Goal: Task Accomplishment & Management: Use online tool/utility

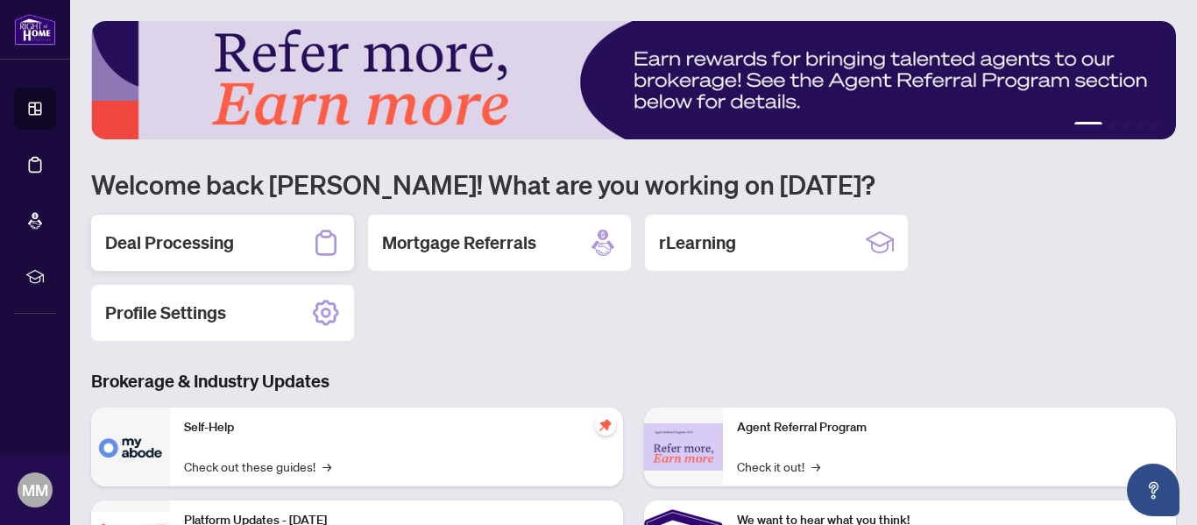
click at [264, 238] on div "Deal Processing" at bounding box center [222, 243] width 263 height 56
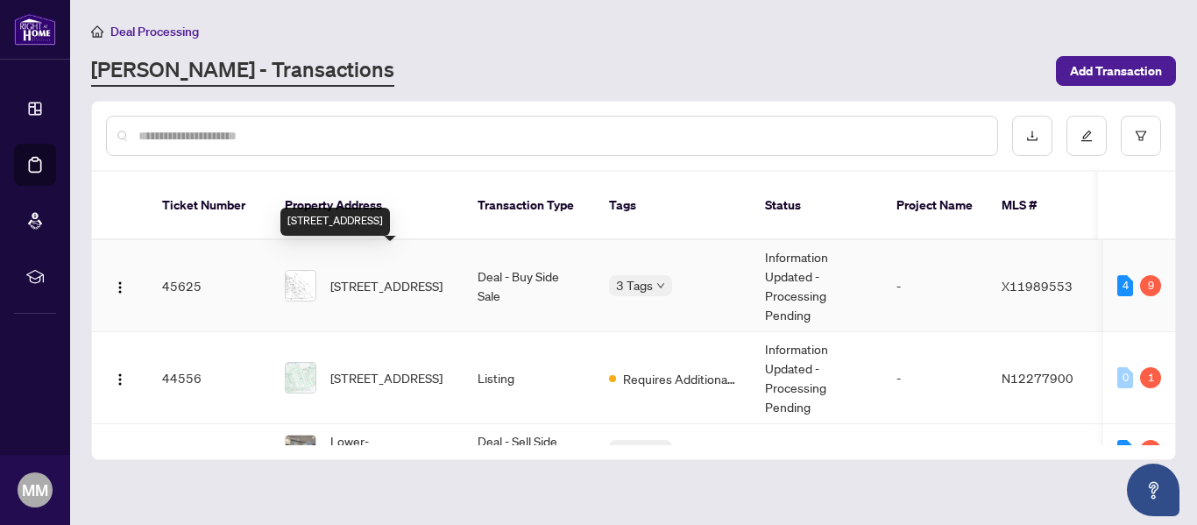
click at [385, 276] on span "[STREET_ADDRESS]" at bounding box center [386, 285] width 112 height 19
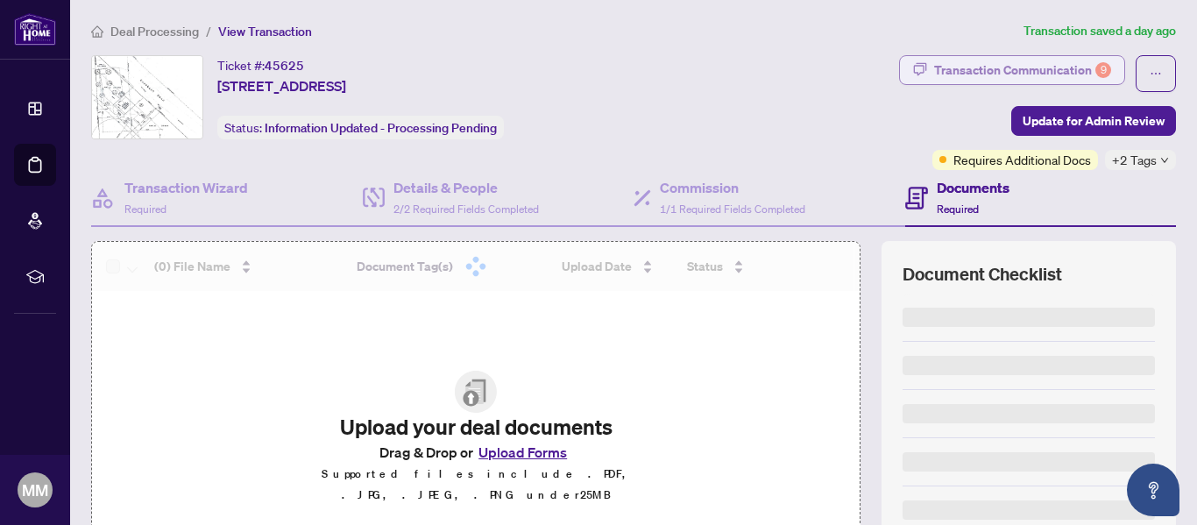
click at [979, 67] on div "Transaction Communication 9" at bounding box center [1023, 70] width 177 height 28
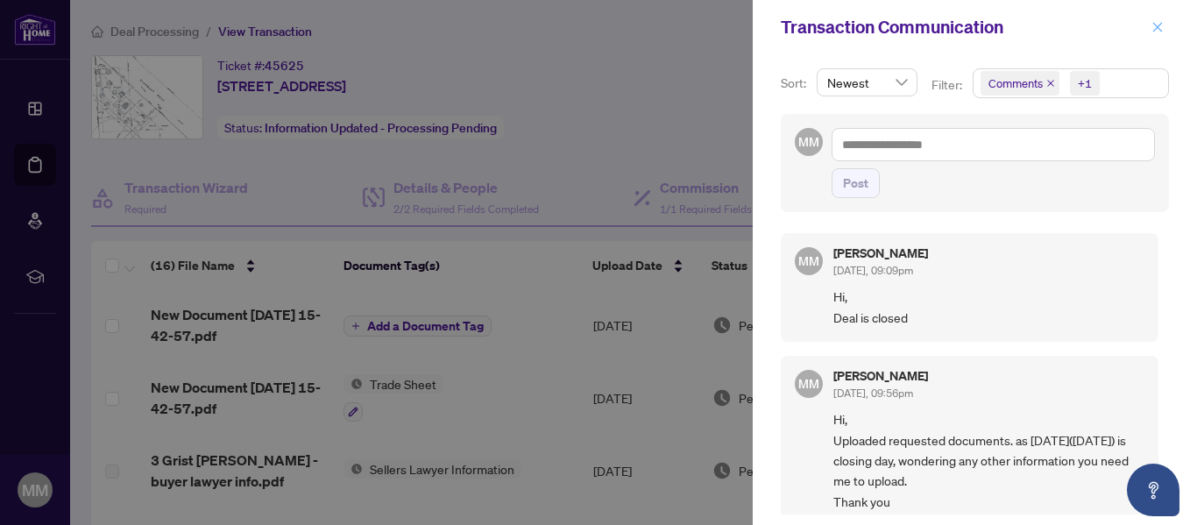
click at [1164, 25] on button "button" at bounding box center [1158, 27] width 23 height 21
